Goal: Navigation & Orientation: Understand site structure

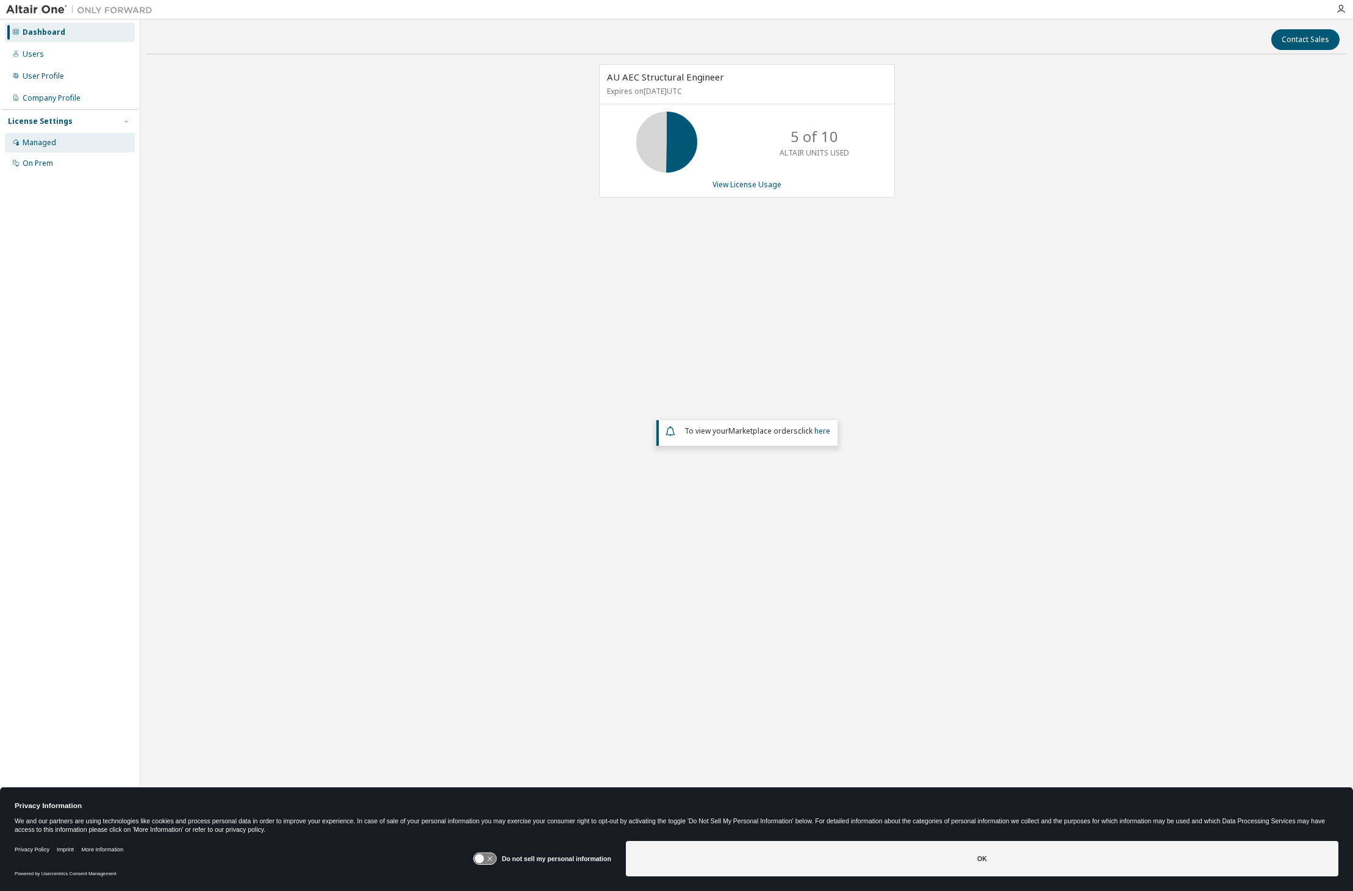
click at [54, 144] on div "Managed" at bounding box center [40, 143] width 34 height 10
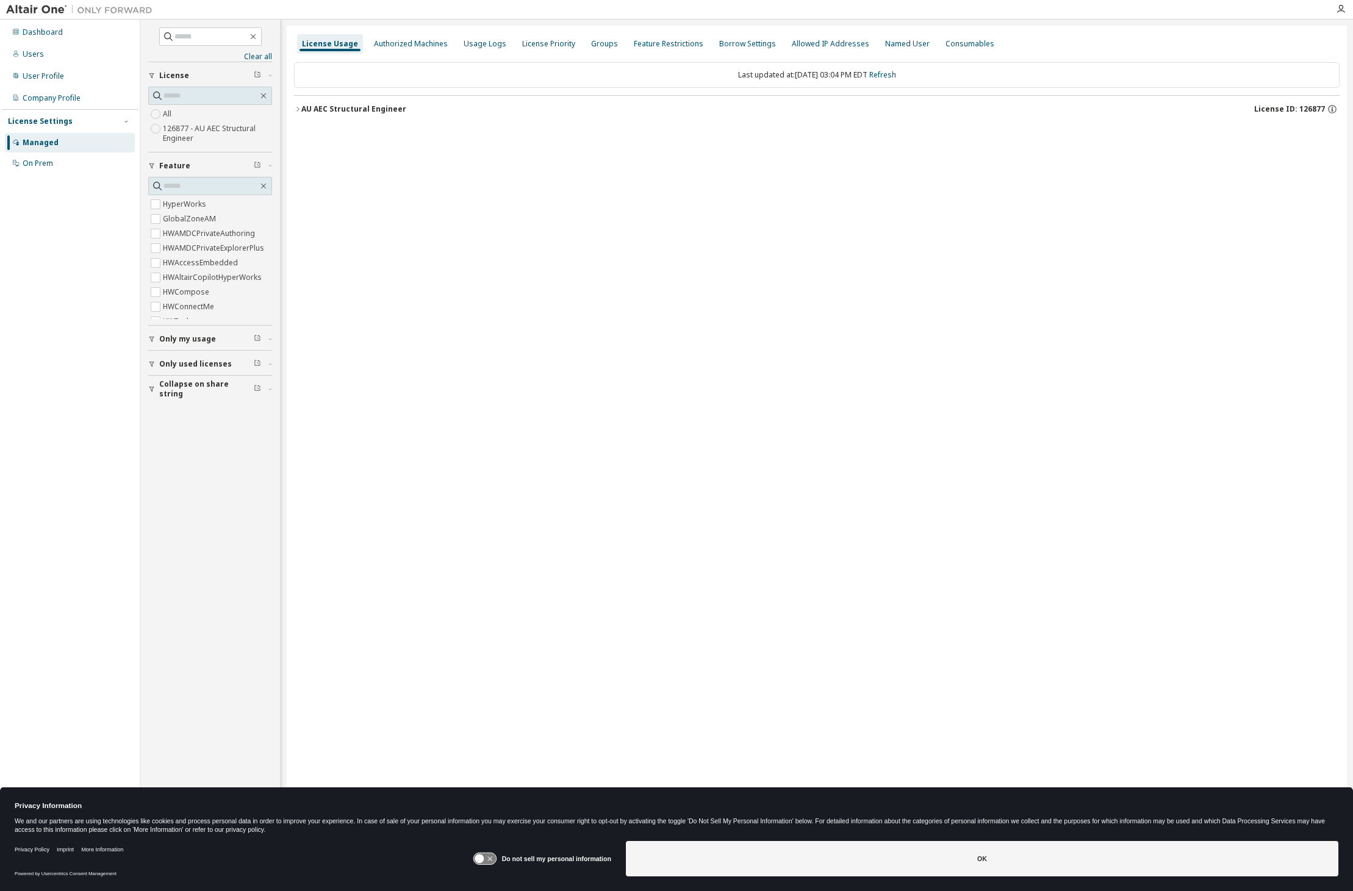
click at [300, 110] on icon "button" at bounding box center [297, 109] width 7 height 7
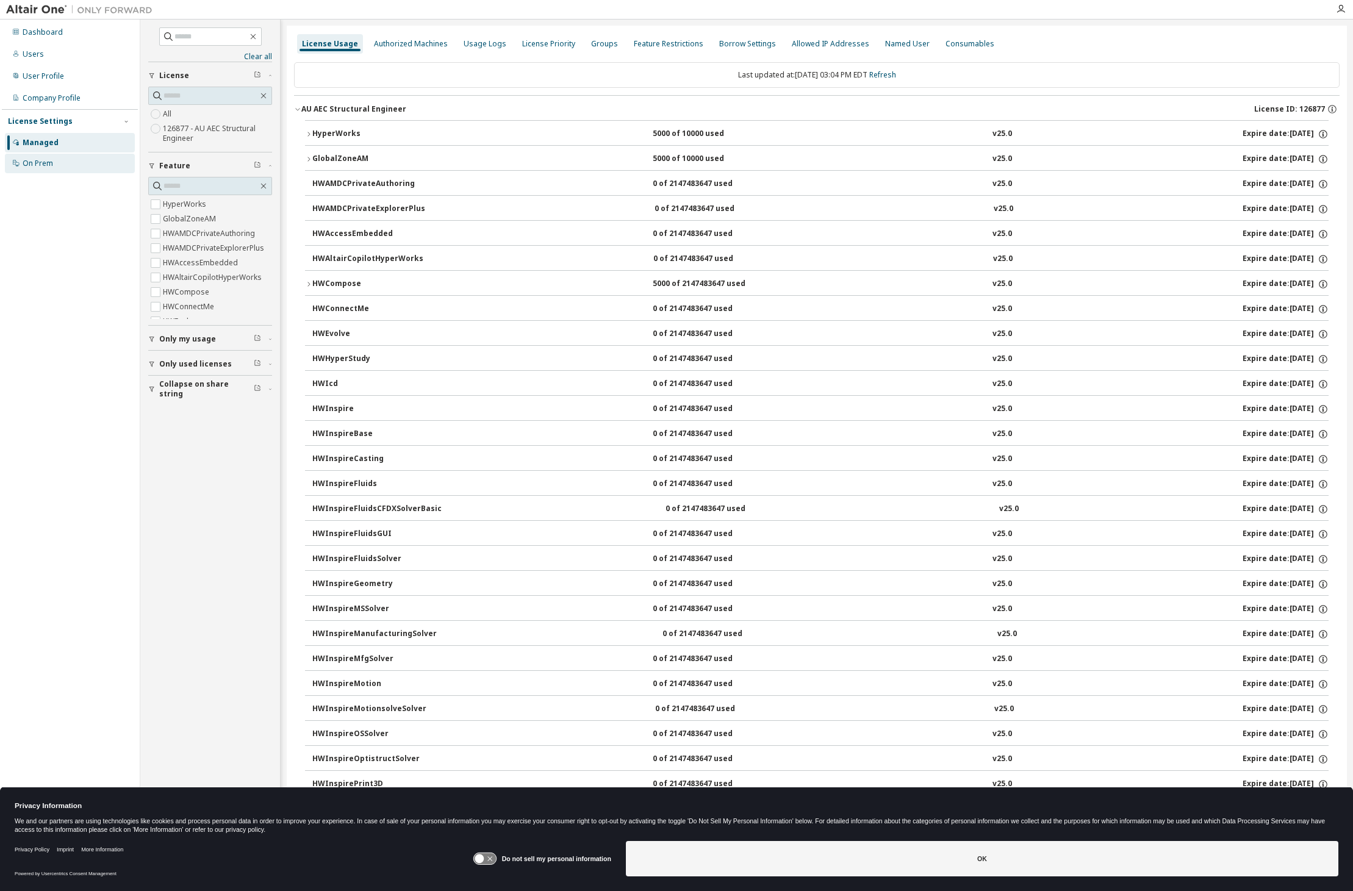
click at [46, 160] on div "On Prem" at bounding box center [38, 164] width 31 height 10
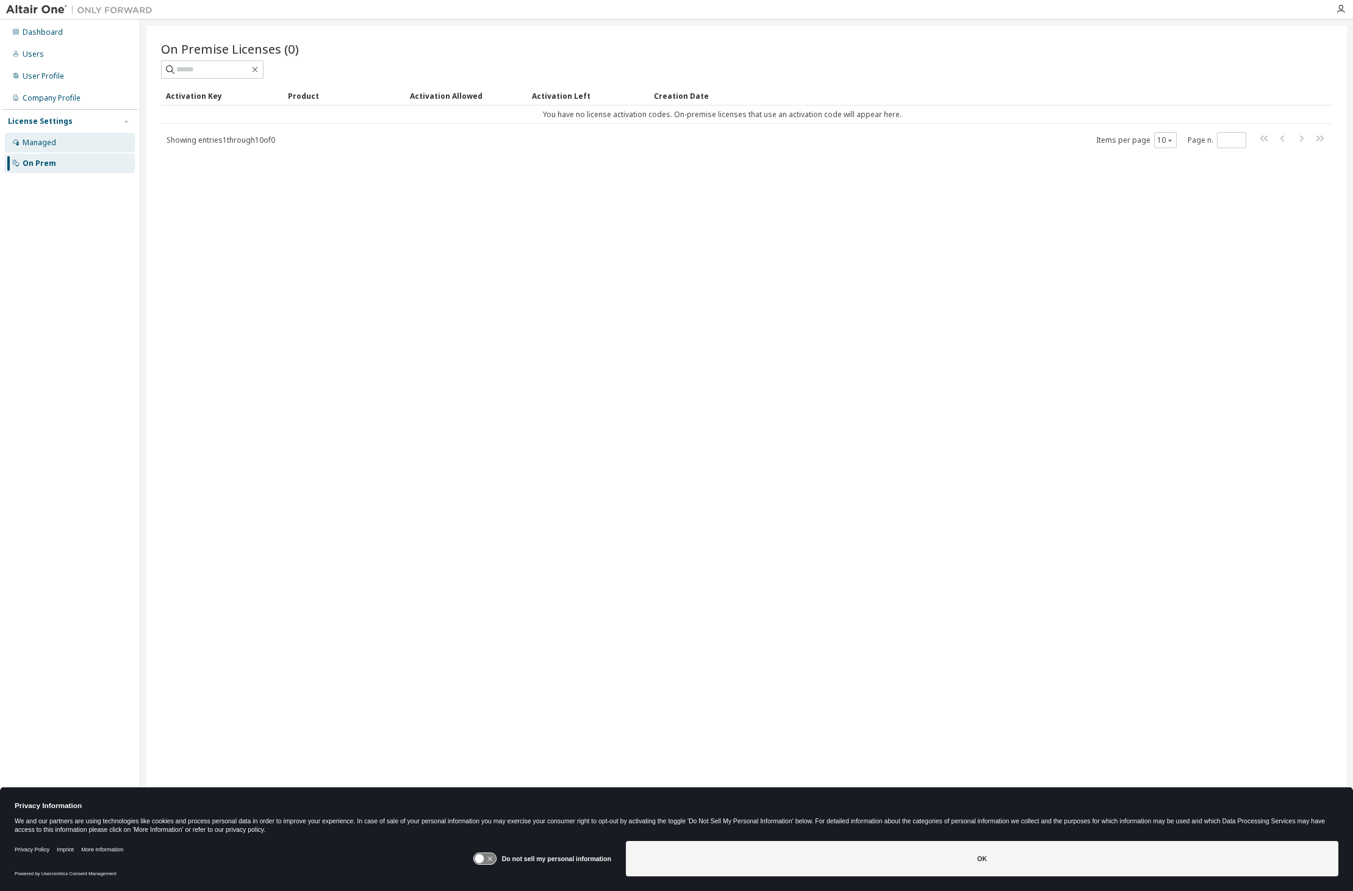
click at [40, 143] on div "Managed" at bounding box center [40, 143] width 34 height 10
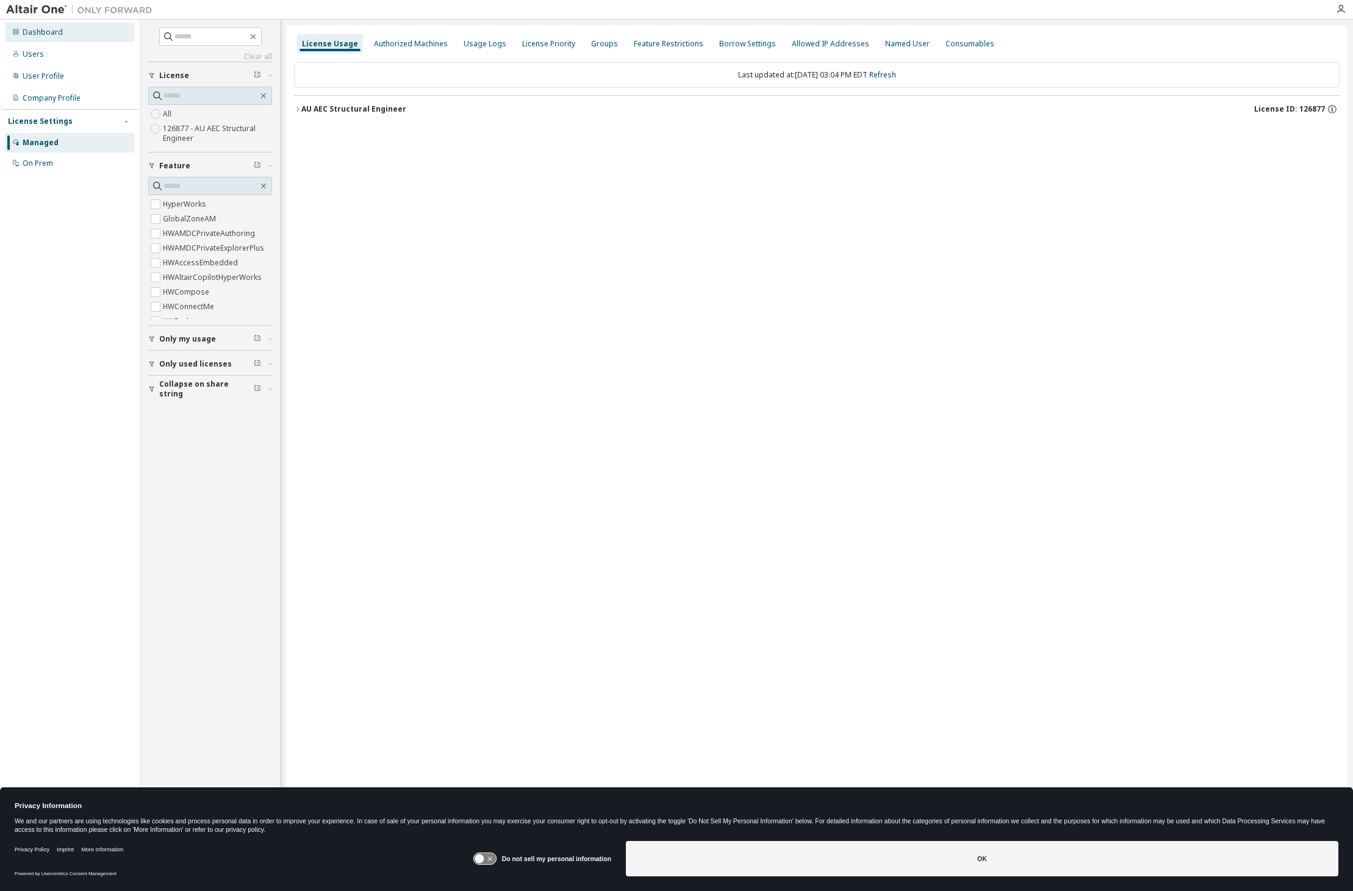
click at [54, 36] on div "Dashboard" at bounding box center [43, 32] width 40 height 10
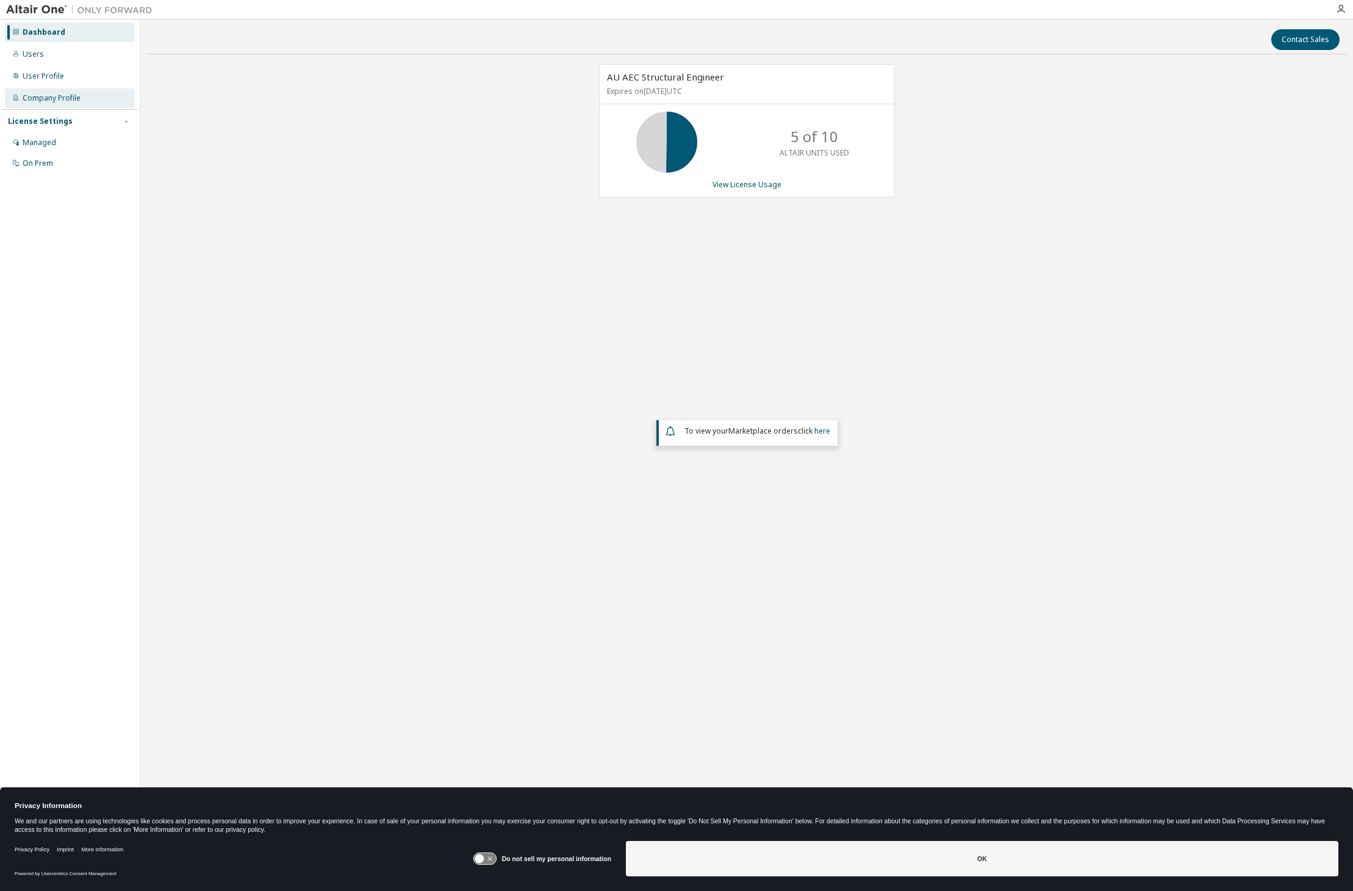
click at [60, 98] on div "Company Profile" at bounding box center [52, 98] width 58 height 10
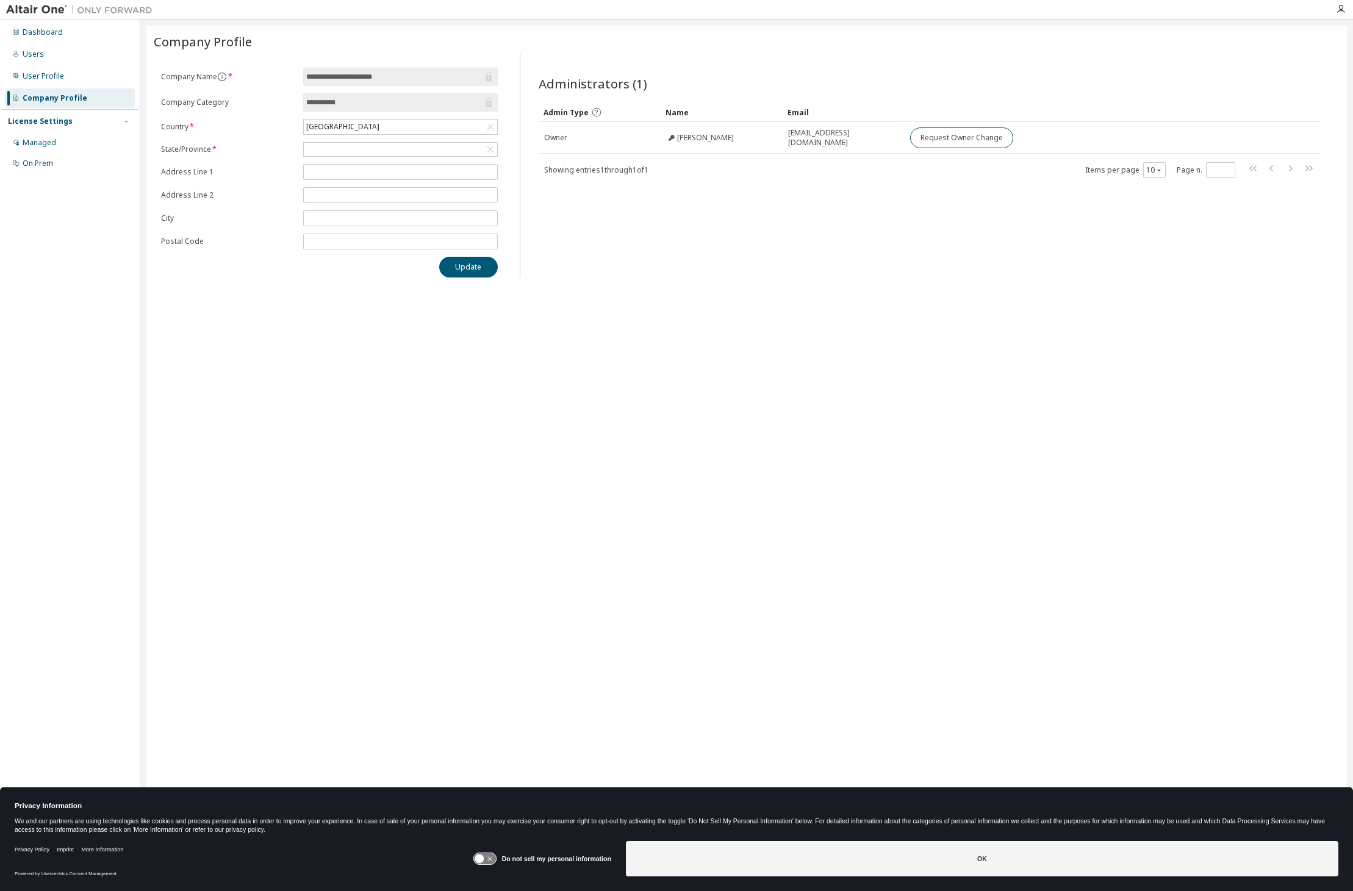
click at [126, 119] on icon "button" at bounding box center [126, 121] width 7 height 7
click at [43, 160] on div "On Prem" at bounding box center [38, 164] width 31 height 10
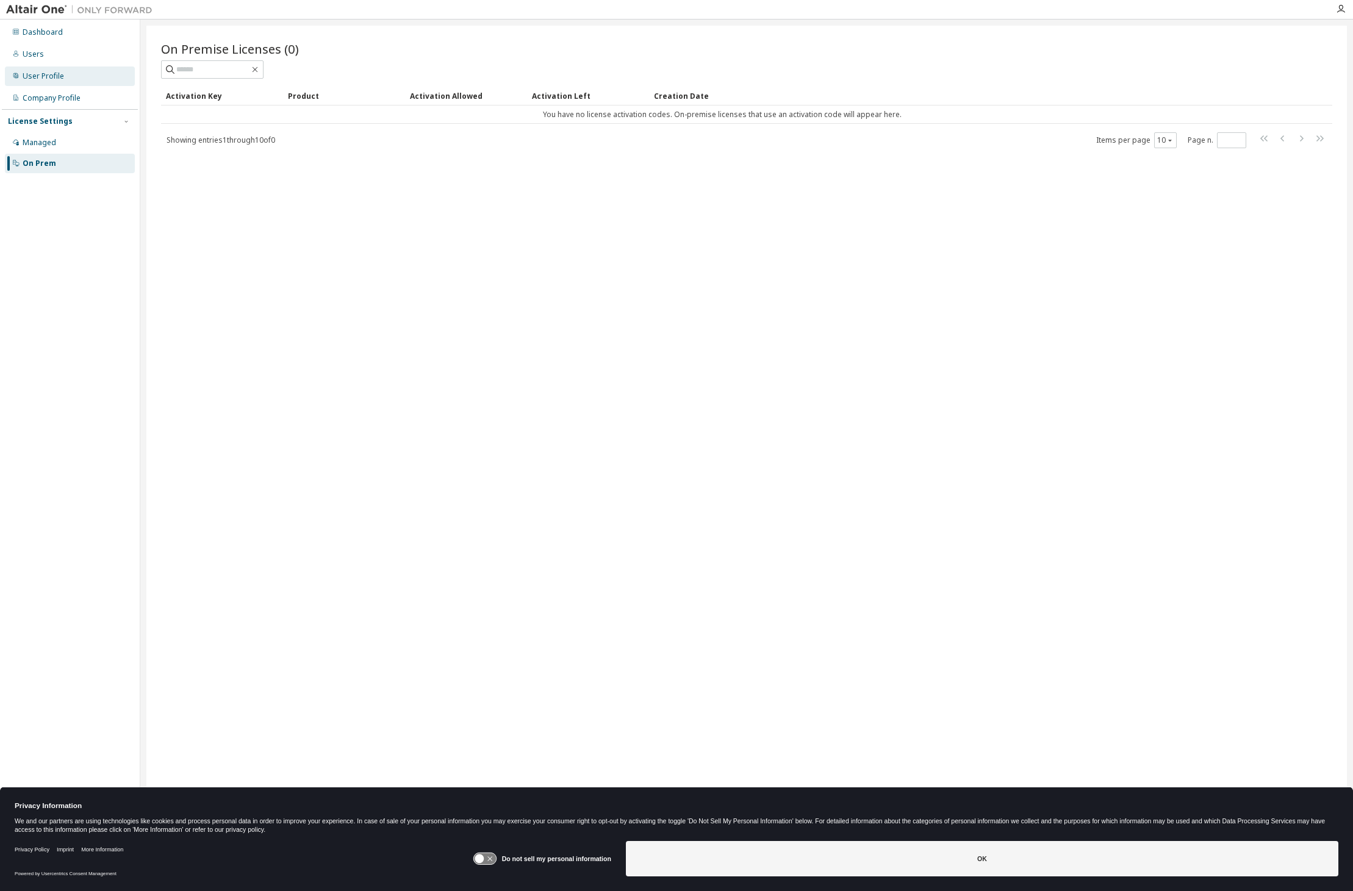
click at [46, 74] on div "User Profile" at bounding box center [43, 76] width 41 height 10
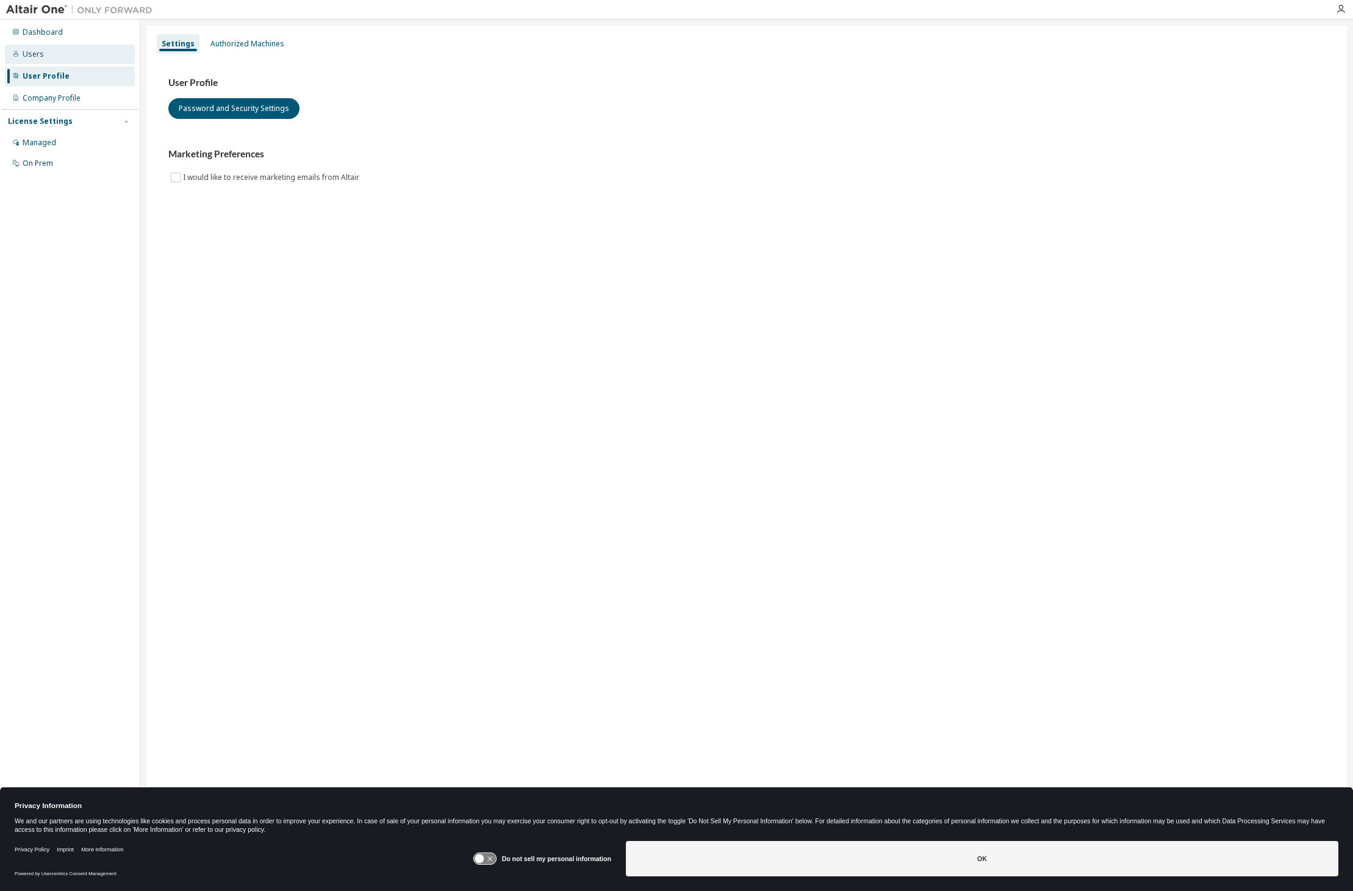
click at [41, 60] on div "Users" at bounding box center [70, 55] width 130 height 20
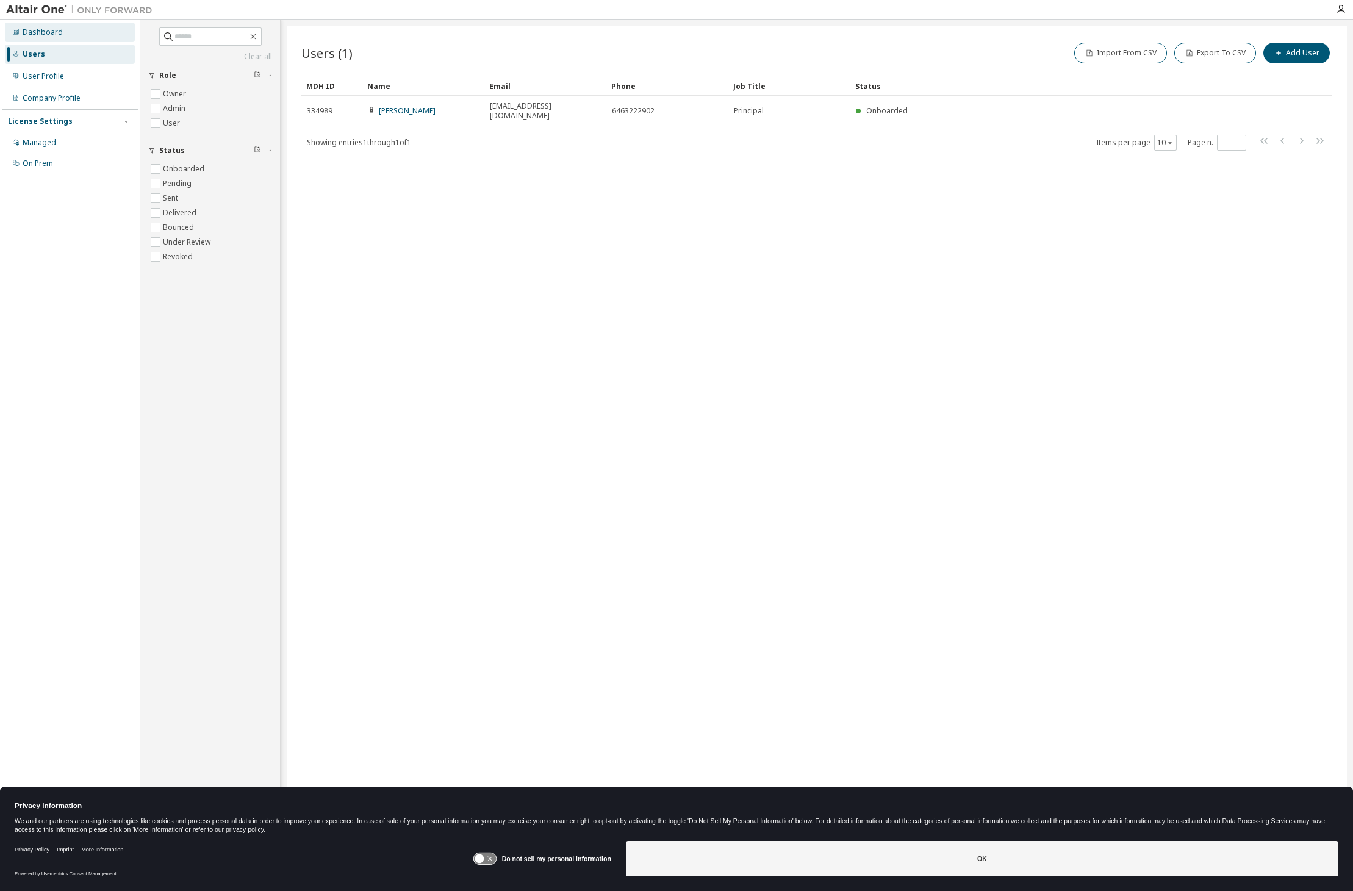
click at [46, 40] on div "Dashboard" at bounding box center [70, 33] width 130 height 20
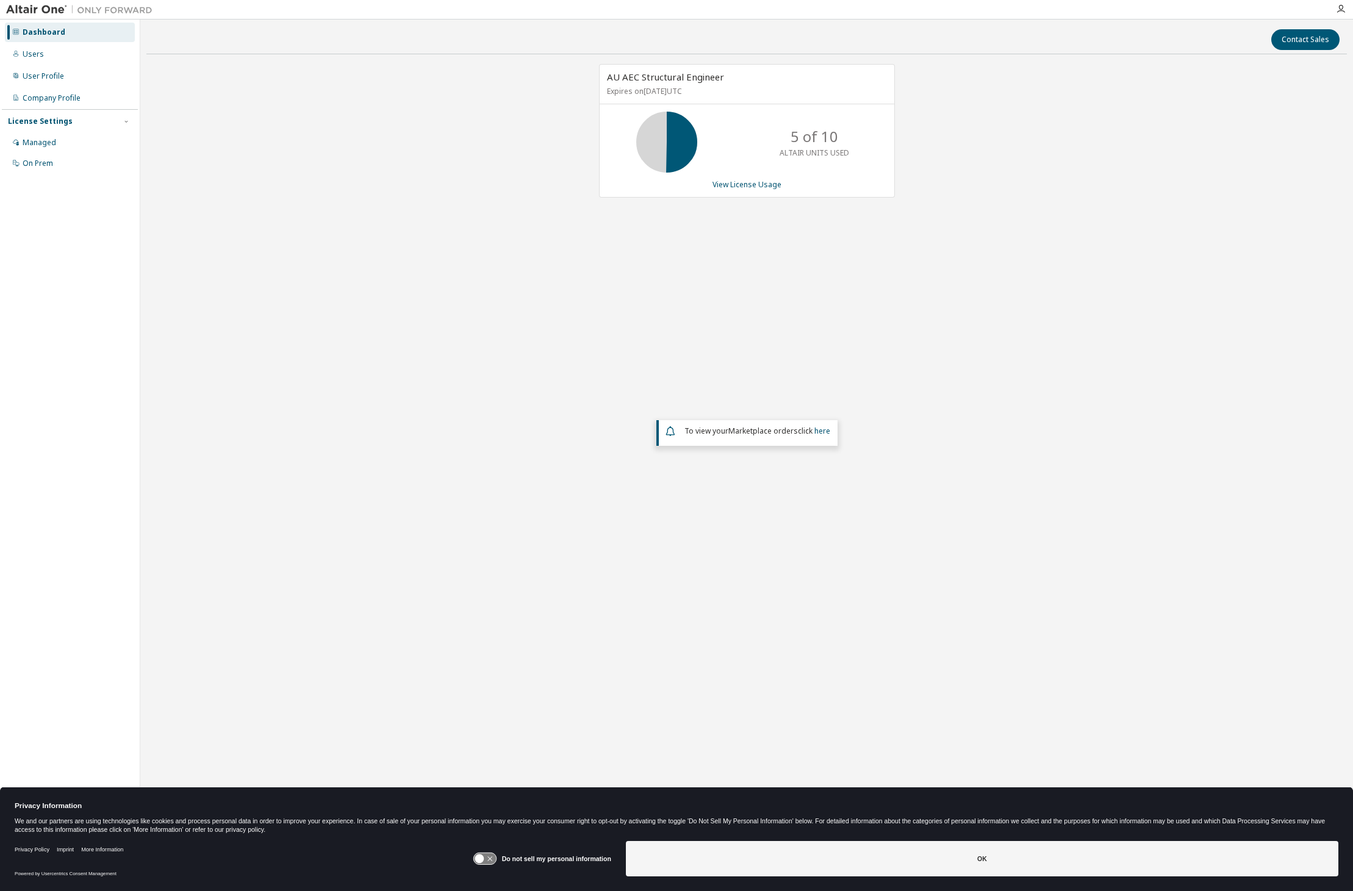
click at [851, 178] on div "AU AEC Structural Engineer Expires on [DATE] UTC 5 of 10 ALTAIR UNITS USED View…" at bounding box center [747, 131] width 296 height 134
click at [524, 232] on div "AU AEC Structural Engineer Expires on [DATE] UTC 5 of 10 ALTAIR UNITS USED View…" at bounding box center [746, 354] width 1201 height 580
